Goal: Task Accomplishment & Management: Manage account settings

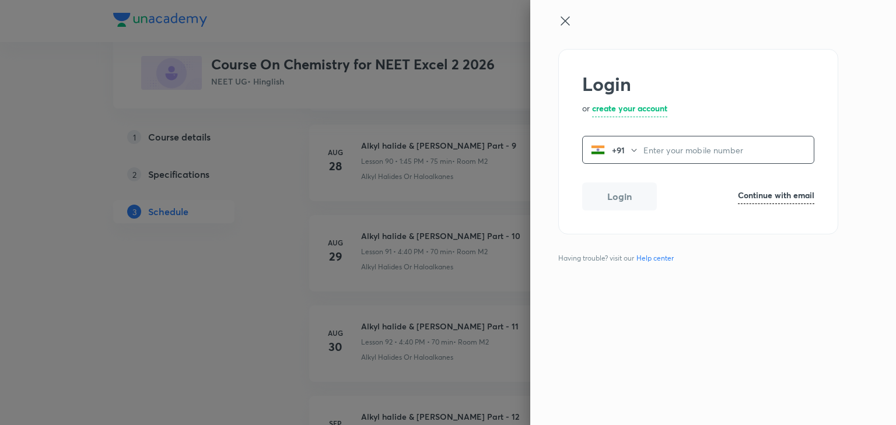
click at [793, 191] on h6 "Continue with email" at bounding box center [776, 195] width 76 height 12
paste input "operations.nashik@unacademy.com"
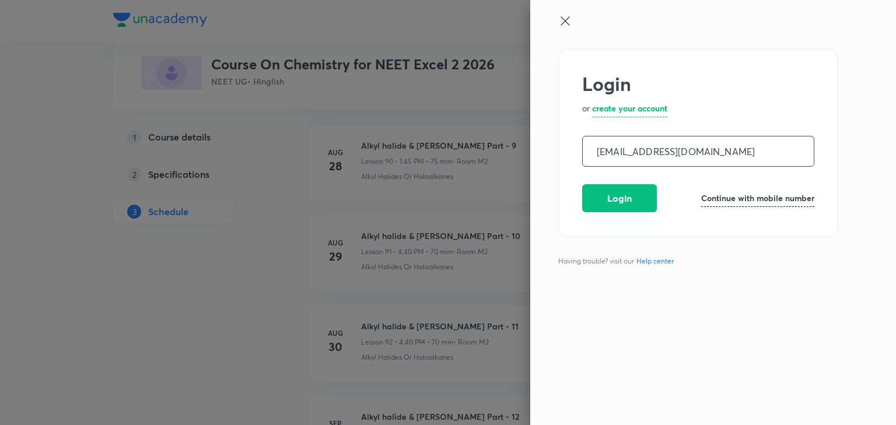
type input "operations.nashik@unacademy.com"
click at [610, 201] on button "Login" at bounding box center [619, 198] width 75 height 28
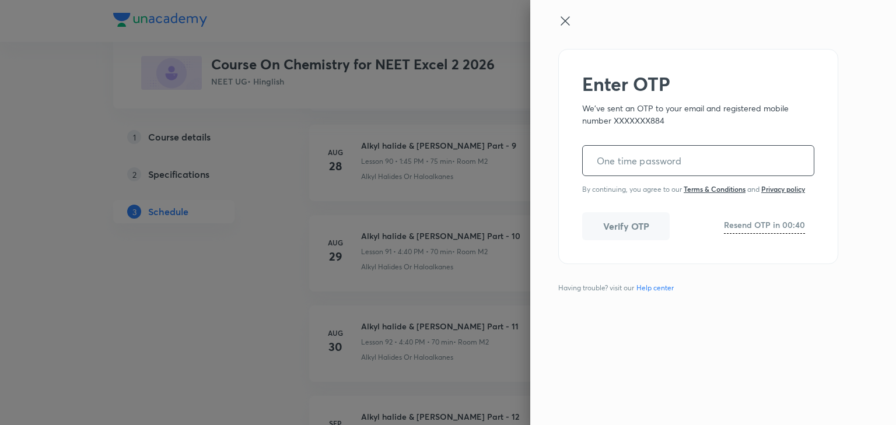
paste input "491682"
type input "491682"
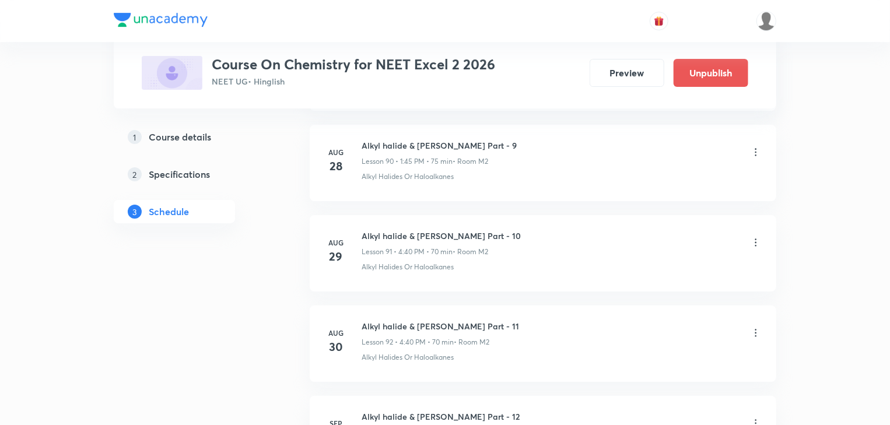
scroll to position [8987, 0]
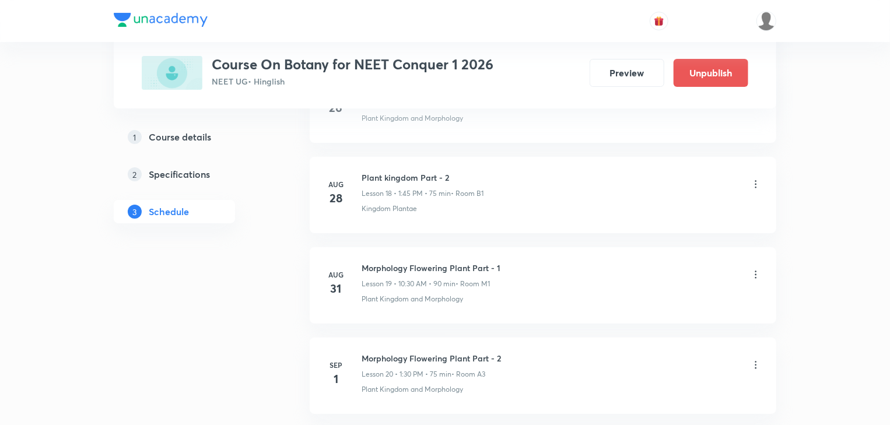
scroll to position [2216, 0]
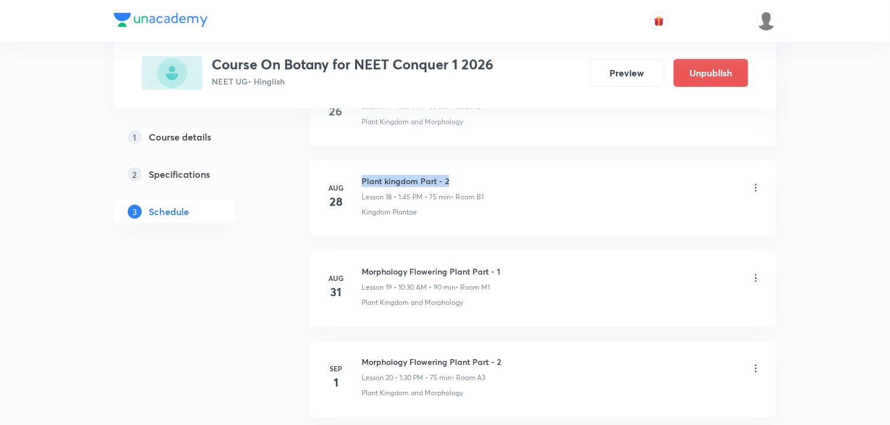
drag, startPoint x: 362, startPoint y: 174, endPoint x: 454, endPoint y: 175, distance: 92.2
click at [454, 175] on h6 "Plant kingdom Part - 2" at bounding box center [423, 181] width 122 height 12
copy h6 "Plant kingdom Part - 2"
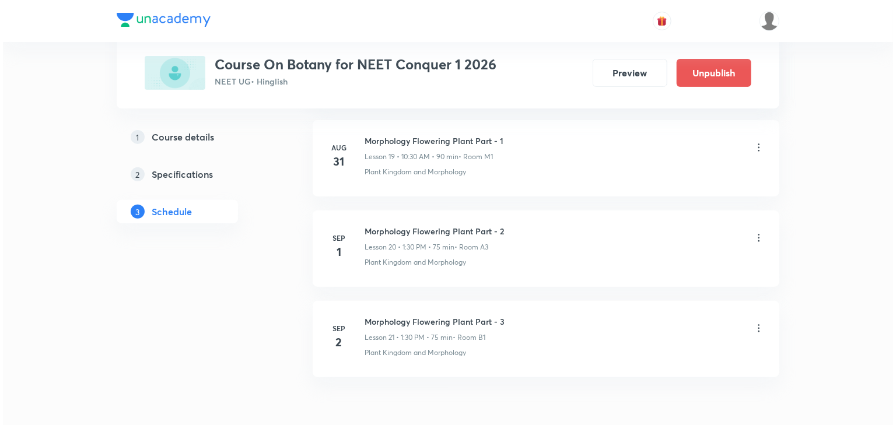
scroll to position [2356, 0]
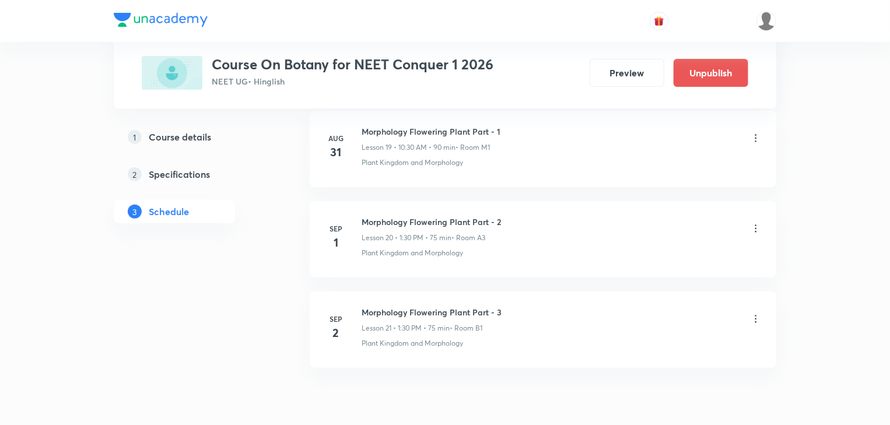
click at [753, 223] on icon at bounding box center [756, 229] width 12 height 12
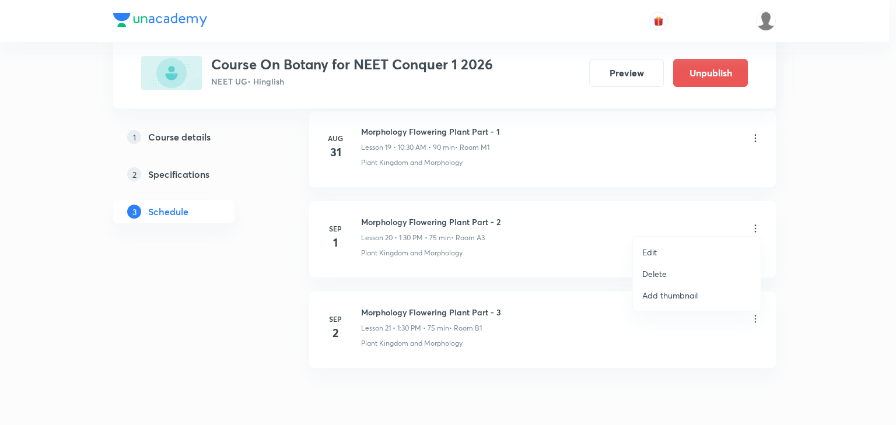
click at [660, 249] on li "Edit" at bounding box center [697, 253] width 128 height 22
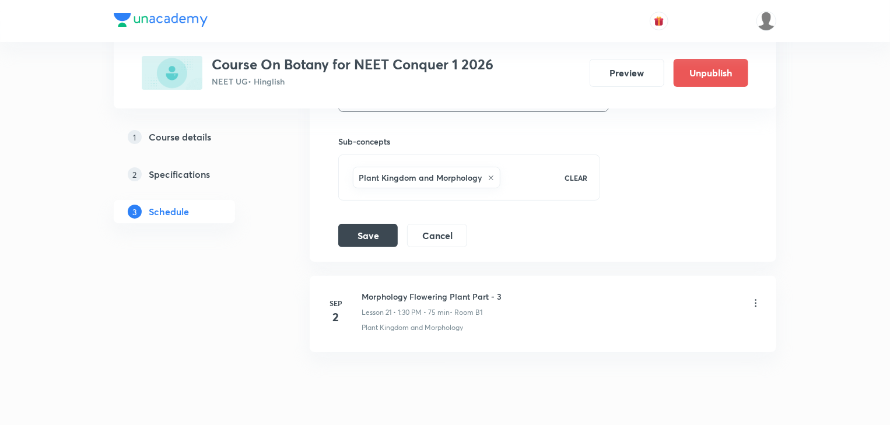
scroll to position [2268, 0]
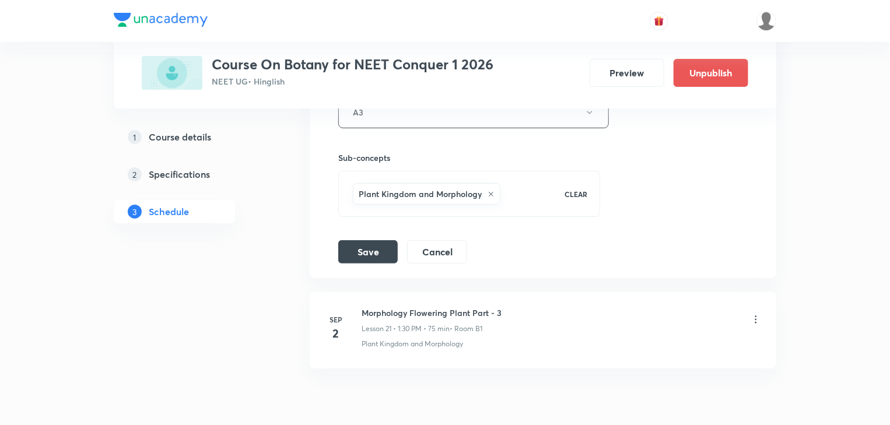
click at [490, 191] on icon at bounding box center [491, 194] width 7 height 7
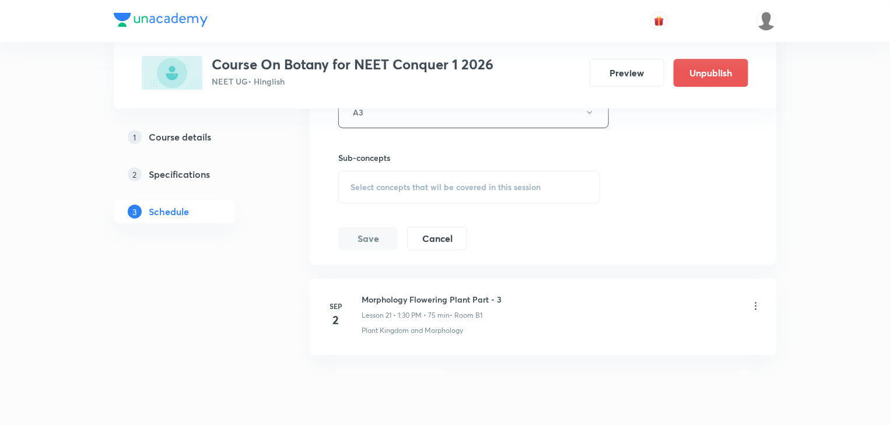
click at [426, 186] on span "Select concepts that wil be covered in this session" at bounding box center [446, 187] width 190 height 9
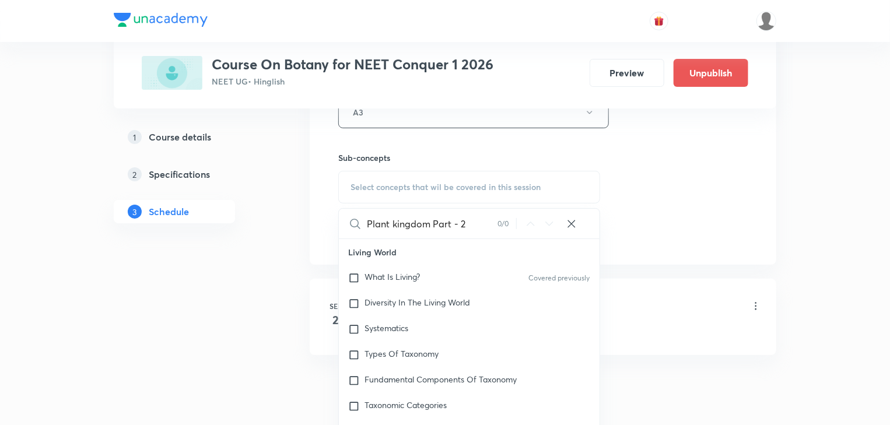
drag, startPoint x: 466, startPoint y: 225, endPoint x: 477, endPoint y: 232, distance: 13.6
click at [474, 231] on input "Plant kingdom Part - 2" at bounding box center [432, 224] width 131 height 30
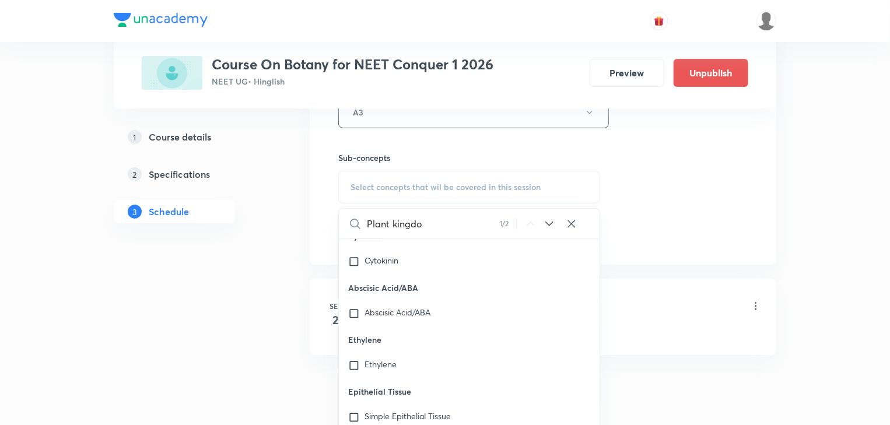
scroll to position [53404, 0]
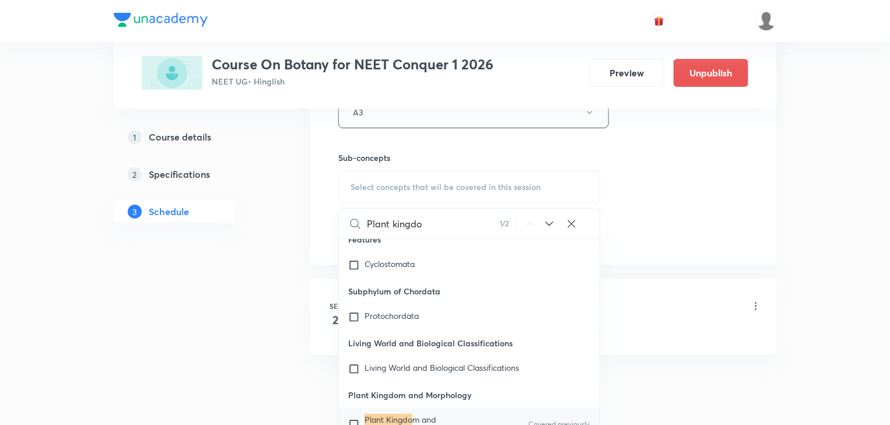
type input "Plant kingdo"
click at [389, 414] on span "m and Morphology" at bounding box center [401, 424] width 72 height 20
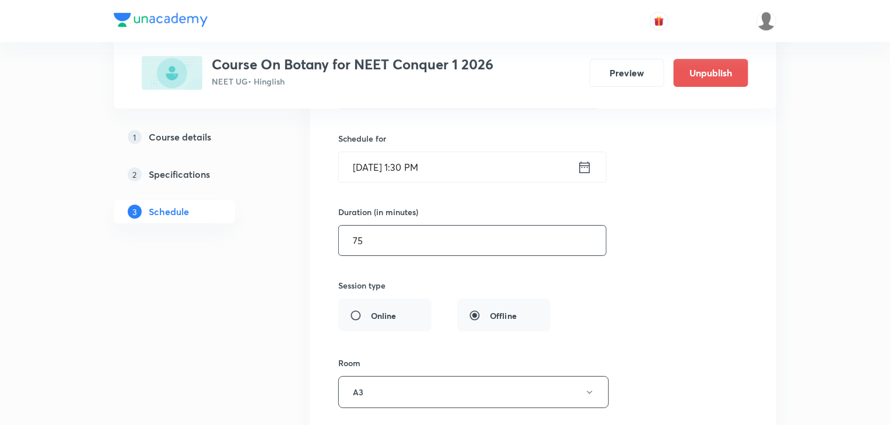
scroll to position [1895, 0]
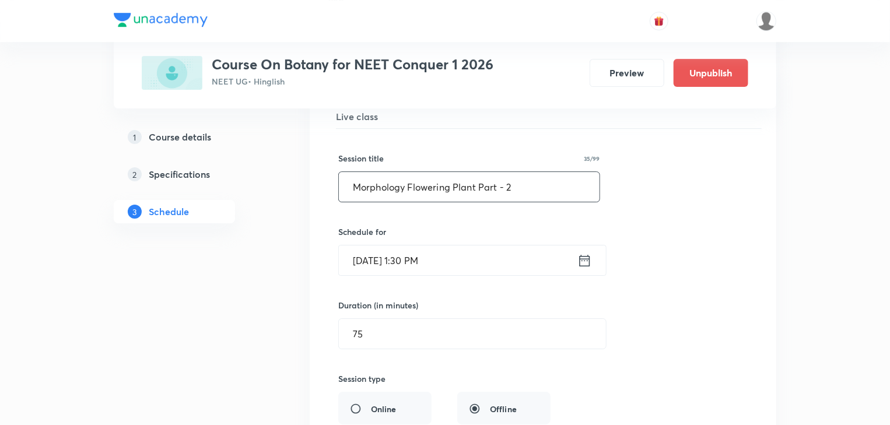
drag, startPoint x: 525, startPoint y: 182, endPoint x: 308, endPoint y: 193, distance: 217.3
paste input "Plant kingdom"
type input "Plant kingdom Part - 3"
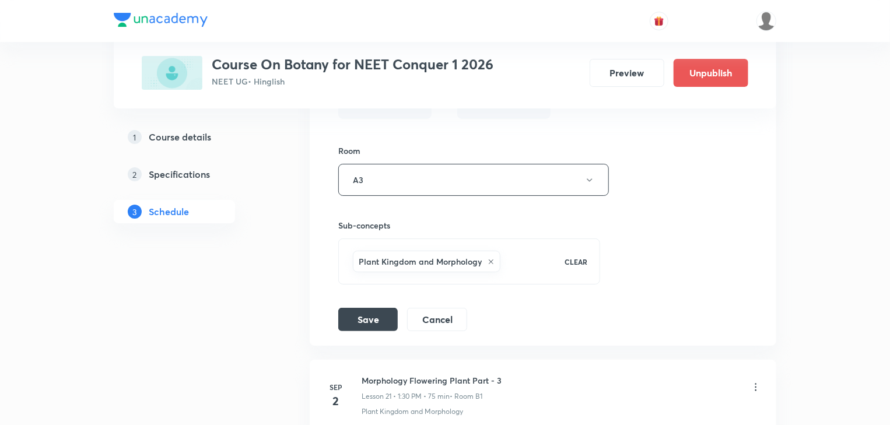
scroll to position [2315, 0]
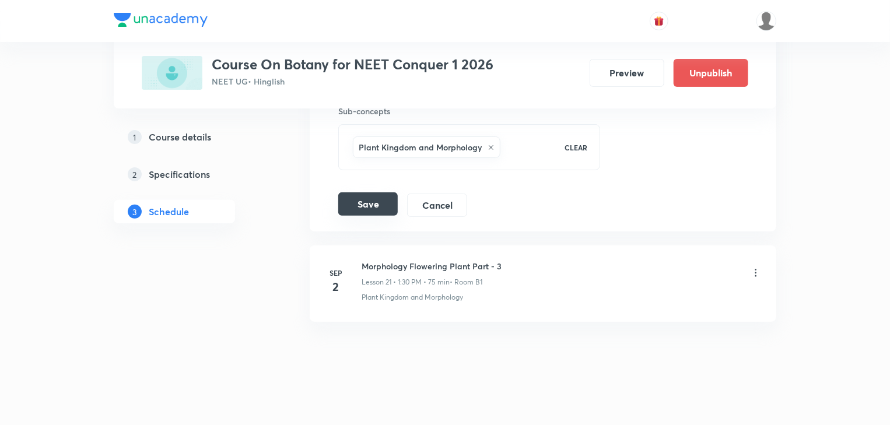
click at [379, 198] on button "Save" at bounding box center [368, 204] width 60 height 23
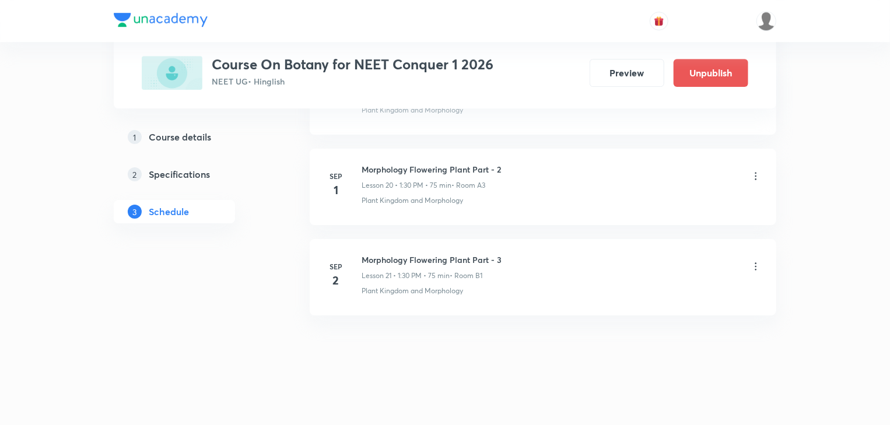
scroll to position [1867, 0]
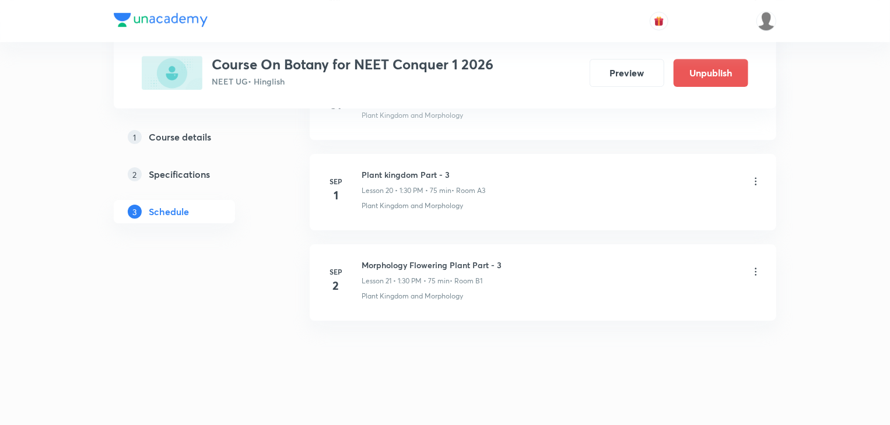
drag, startPoint x: 756, startPoint y: 266, endPoint x: 686, endPoint y: 307, distance: 81.0
click at [686, 307] on li "[DATE] Morphology Flowering Plant Part - 3 Lesson 21 • 1:30 PM • 75 min • Room …" at bounding box center [543, 282] width 467 height 76
click at [755, 268] on icon at bounding box center [756, 272] width 2 height 8
click at [660, 296] on li "Edit" at bounding box center [697, 296] width 128 height 22
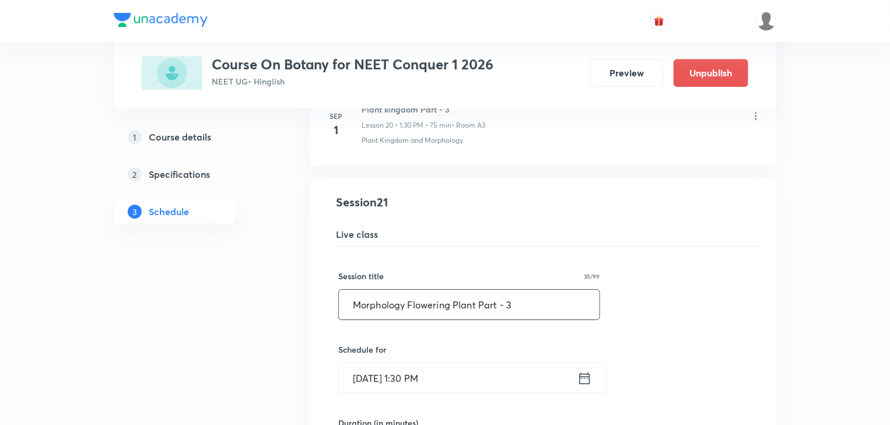
drag, startPoint x: 349, startPoint y: 297, endPoint x: 607, endPoint y: 314, distance: 258.5
paste input "Plant kingdom Part - 2"
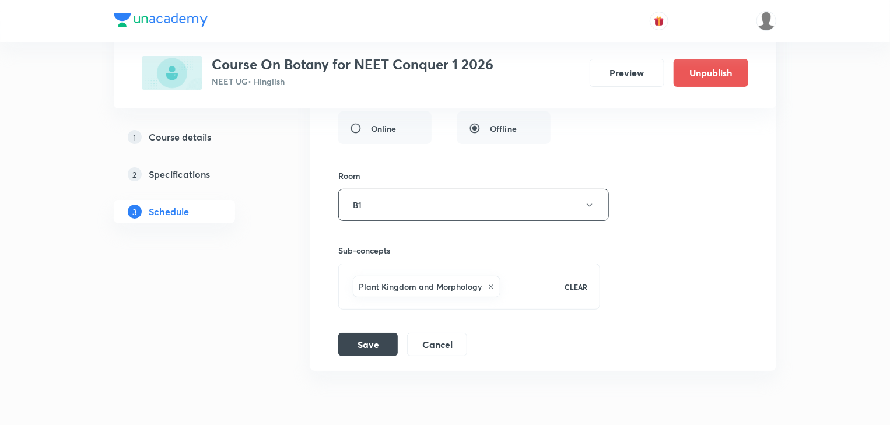
scroll to position [2315, 0]
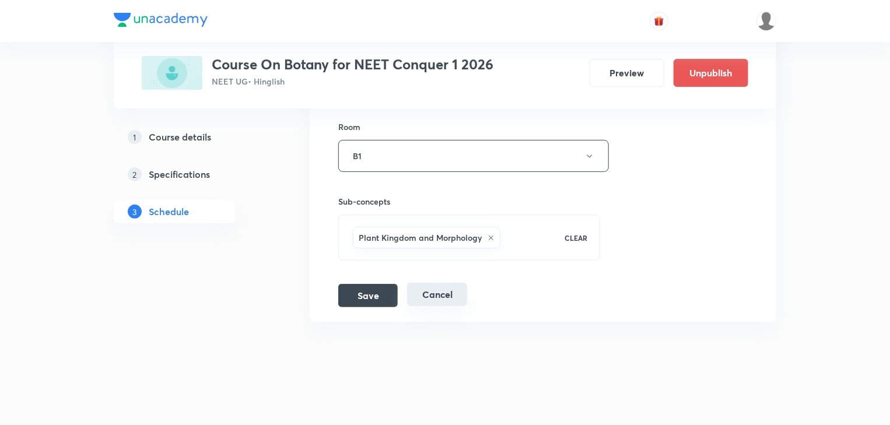
type input "Plant kingdom Part -"
click at [435, 289] on button "Cancel" at bounding box center [437, 294] width 60 height 23
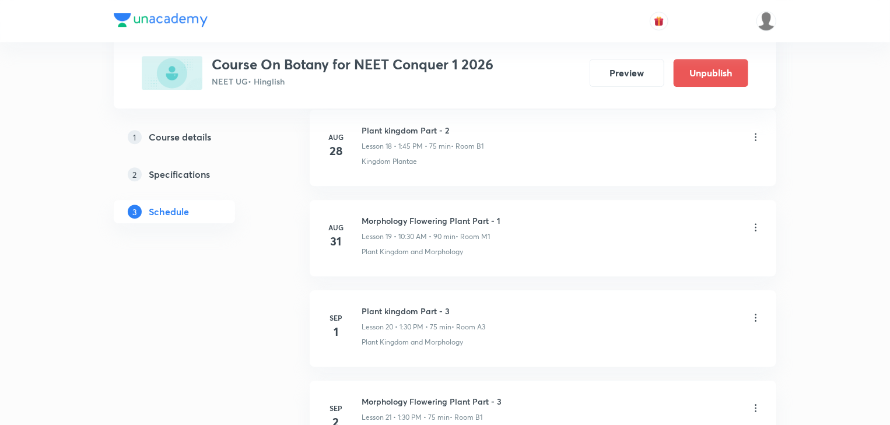
scroll to position [1821, 0]
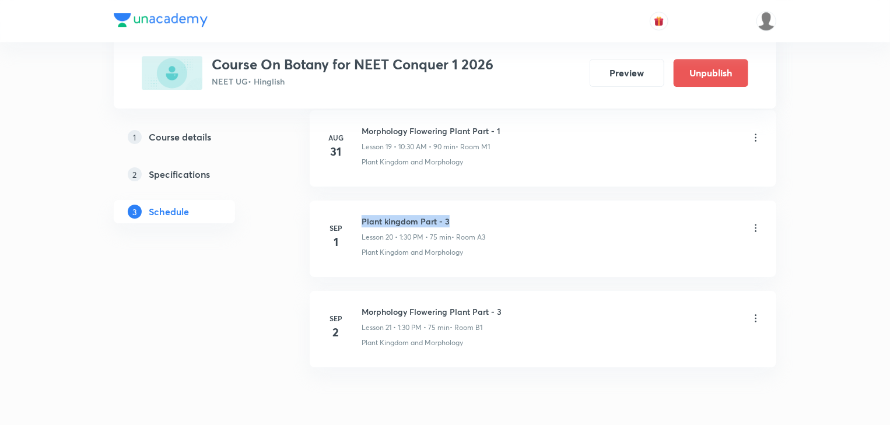
drag, startPoint x: 361, startPoint y: 215, endPoint x: 474, endPoint y: 221, distance: 113.3
click at [474, 221] on div "[DATE] Plant kingdom Part - 3 Lesson 20 • 1:30 PM • 75 min • Room A3 Plant King…" at bounding box center [543, 236] width 438 height 43
copy h6 "Plant kingdom Part - 3"
click at [756, 314] on icon at bounding box center [756, 319] width 12 height 12
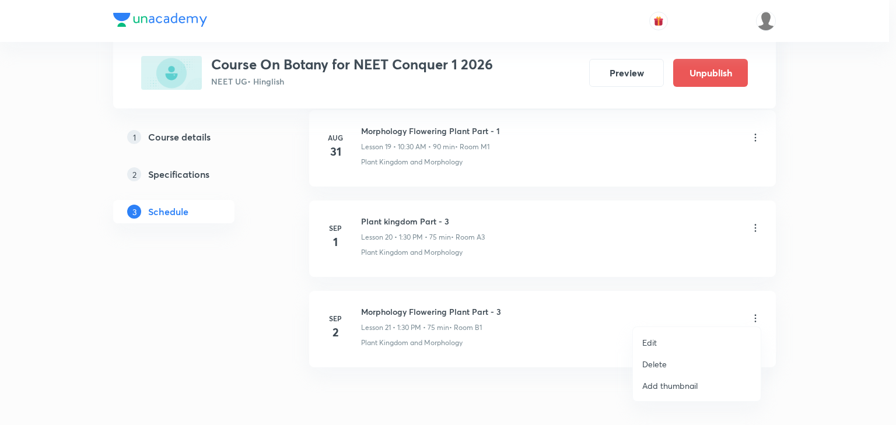
click at [651, 341] on p "Edit" at bounding box center [649, 343] width 15 height 12
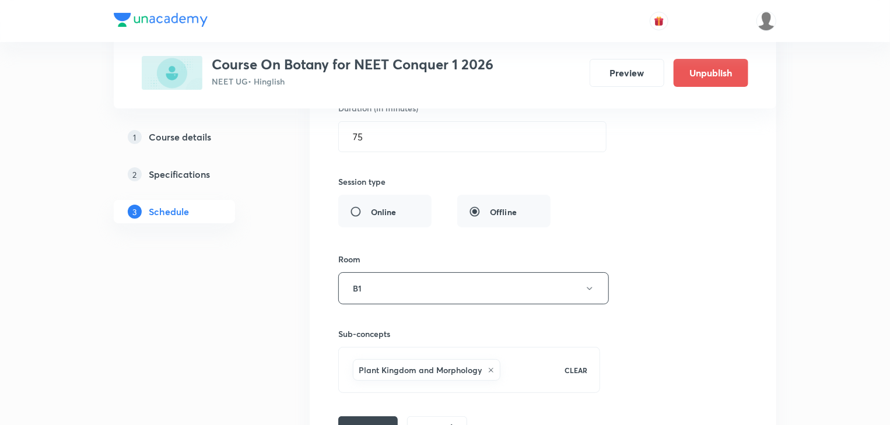
scroll to position [2315, 0]
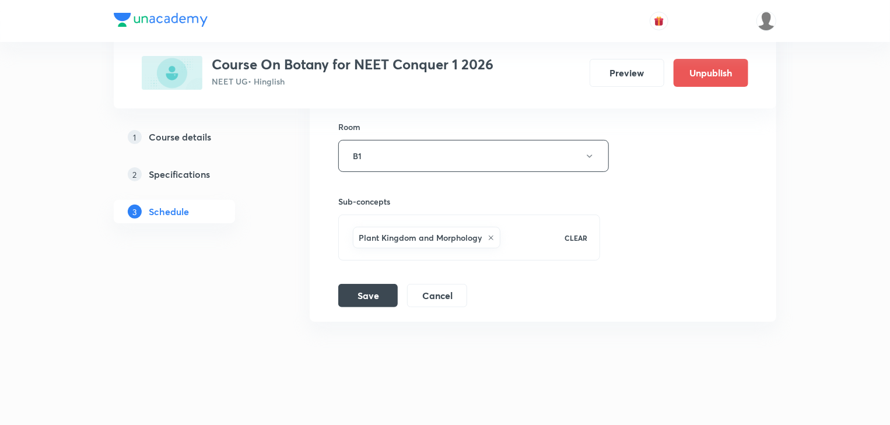
click at [490, 236] on icon at bounding box center [491, 238] width 5 height 5
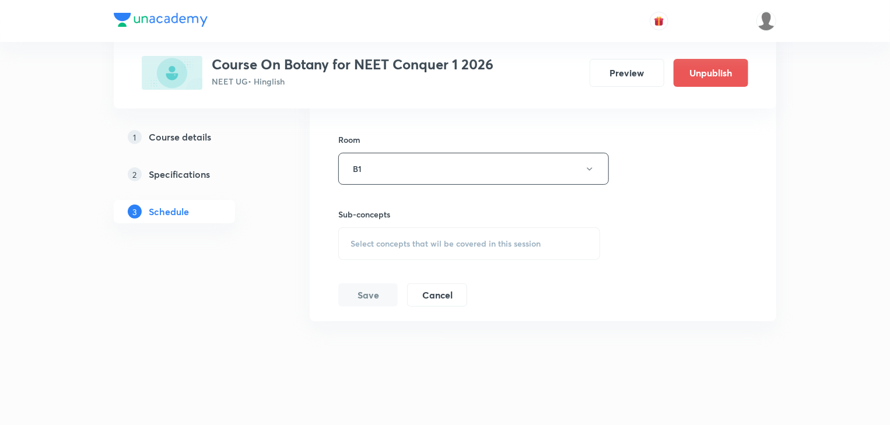
click at [424, 239] on span "Select concepts that wil be covered in this session" at bounding box center [446, 243] width 190 height 9
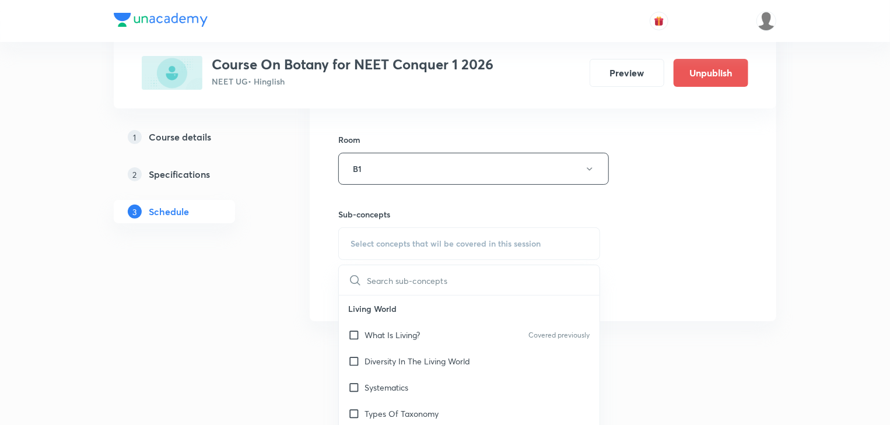
scroll to position [2315, 0]
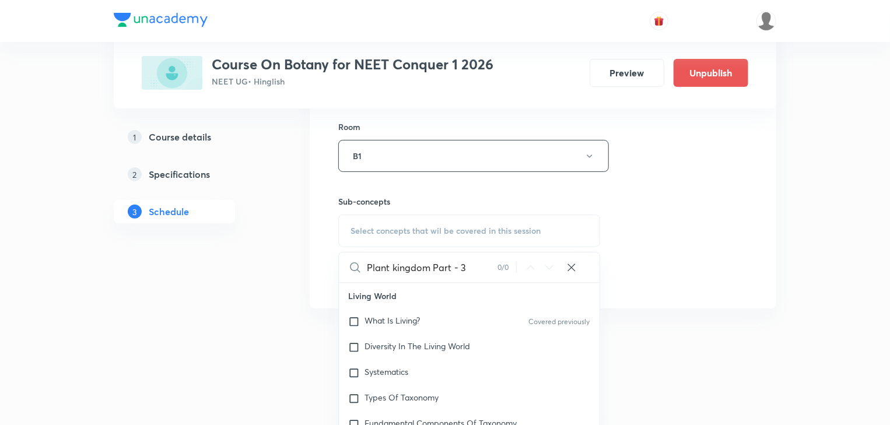
drag, startPoint x: 454, startPoint y: 261, endPoint x: 496, endPoint y: 263, distance: 42.6
click at [496, 263] on input "Plant kingdom Part - 3" at bounding box center [432, 268] width 131 height 30
drag, startPoint x: 438, startPoint y: 262, endPoint x: 493, endPoint y: 270, distance: 56.0
click at [493, 270] on input "Plant kingdom Part - 3" at bounding box center [432, 268] width 131 height 30
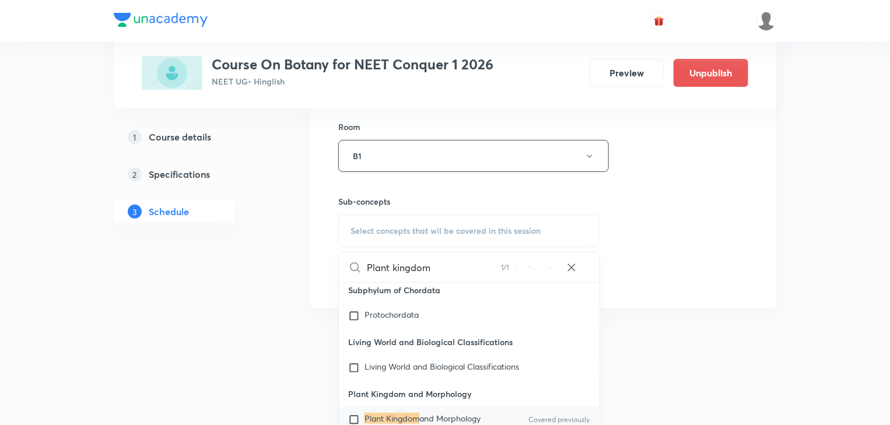
scroll to position [53497, 0]
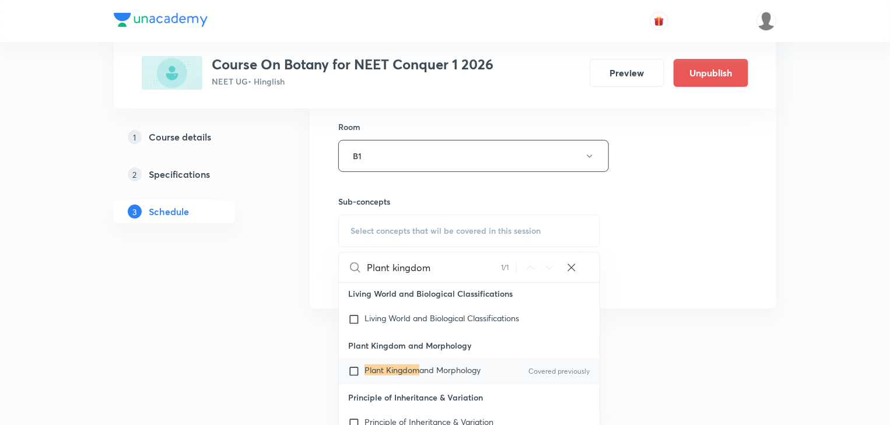
type input "Plant kingdom"
click at [354, 366] on input "checkbox" at bounding box center [356, 372] width 16 height 12
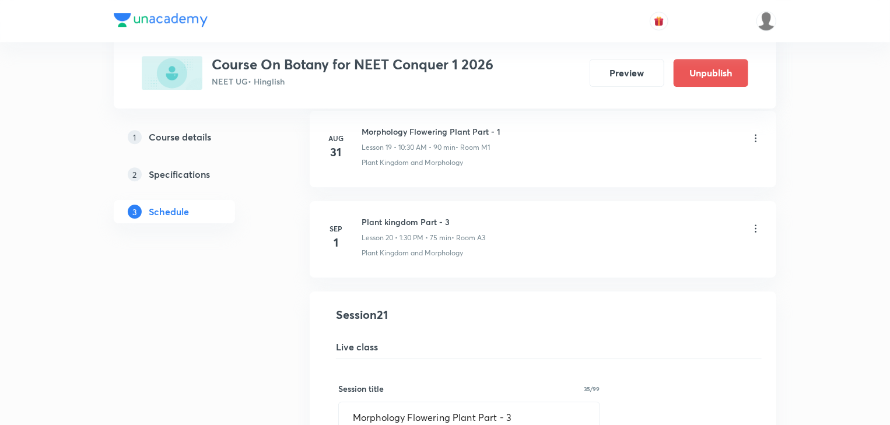
scroll to position [1942, 0]
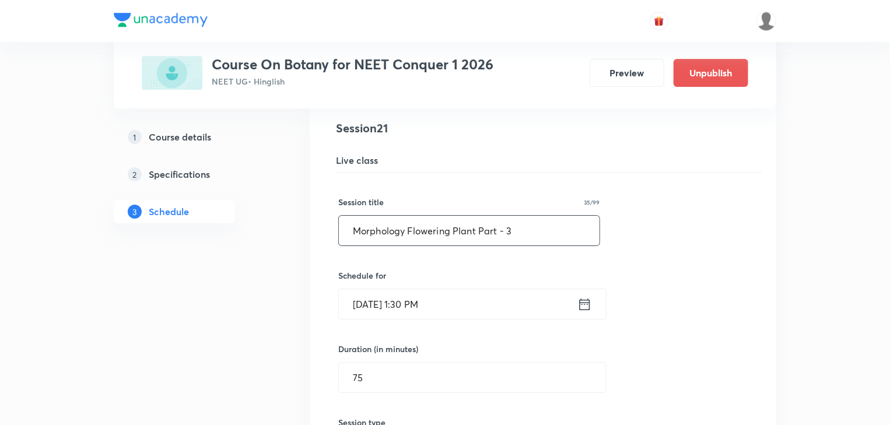
drag, startPoint x: 515, startPoint y: 254, endPoint x: 565, endPoint y: 254, distance: 50.2
click at [565, 254] on div "Session title 35/99 Morphology Flowering Plant Part - 3 ​ Schedule for [DATE] 1…" at bounding box center [543, 427] width 410 height 508
paste input "Plant kingdom"
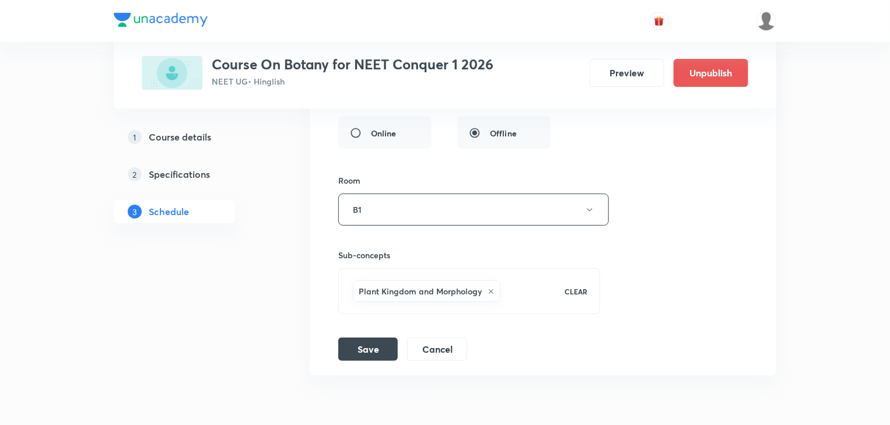
scroll to position [2315, 0]
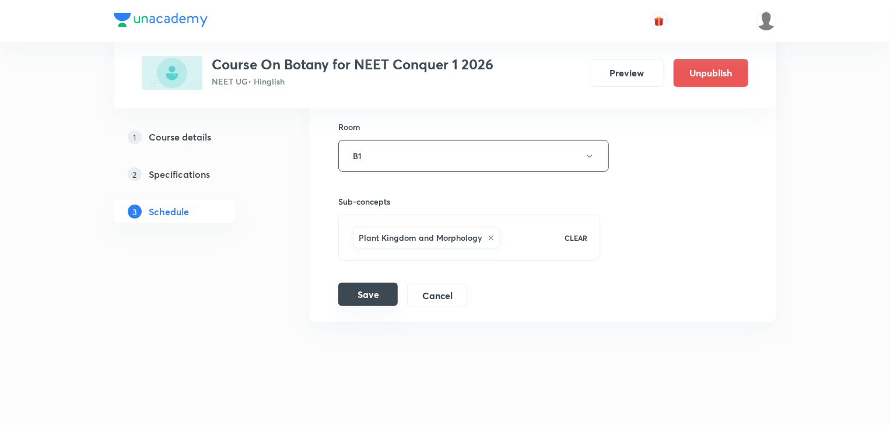
type input "Plant kingdom Part - 4"
click at [388, 289] on button "Save" at bounding box center [368, 294] width 60 height 23
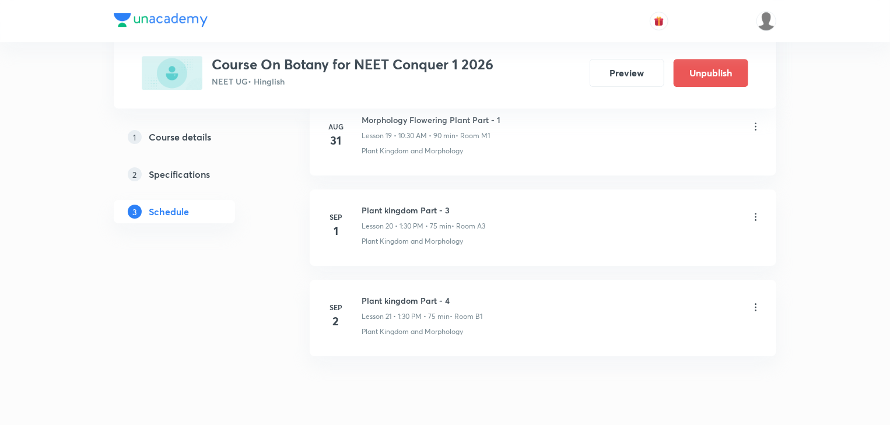
scroll to position [1867, 0]
